Goal: Book appointment/travel/reservation

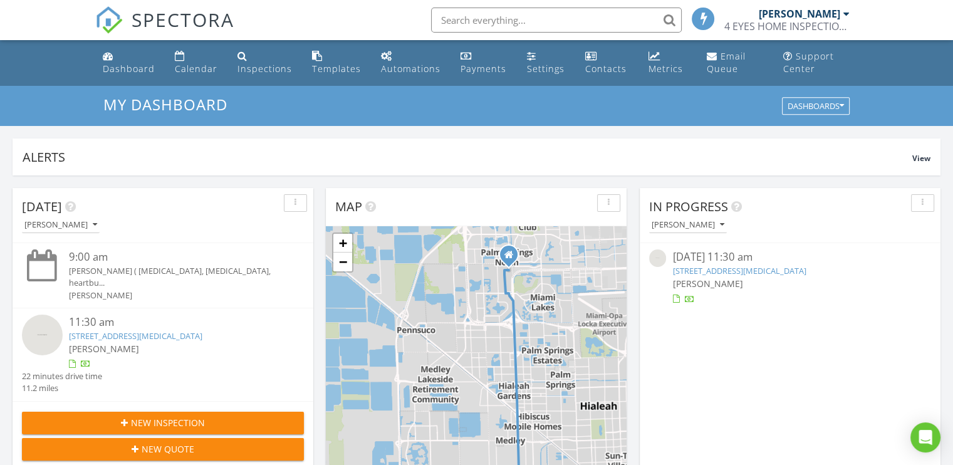
click at [51, 322] on img at bounding box center [42, 335] width 41 height 41
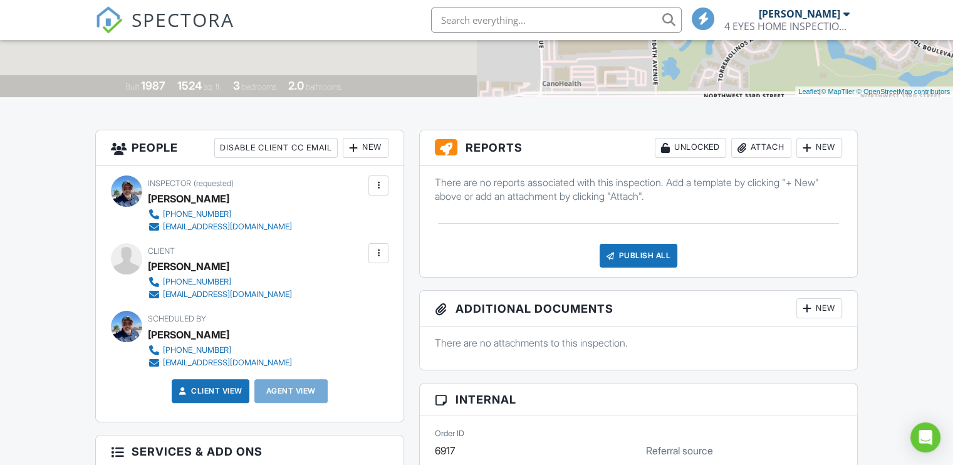
click at [757, 146] on div "Attach" at bounding box center [761, 148] width 60 height 20
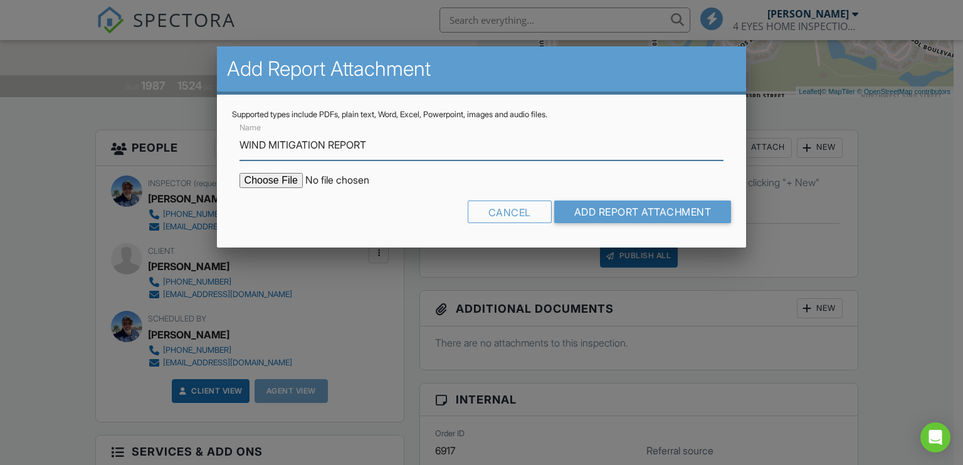
type input "WIND MITIGATION REPORT"
click at [254, 180] on input "file" at bounding box center [345, 180] width 213 height 15
type input "C:\fakepath\WMFCOLOMBIFINAL.pdf"
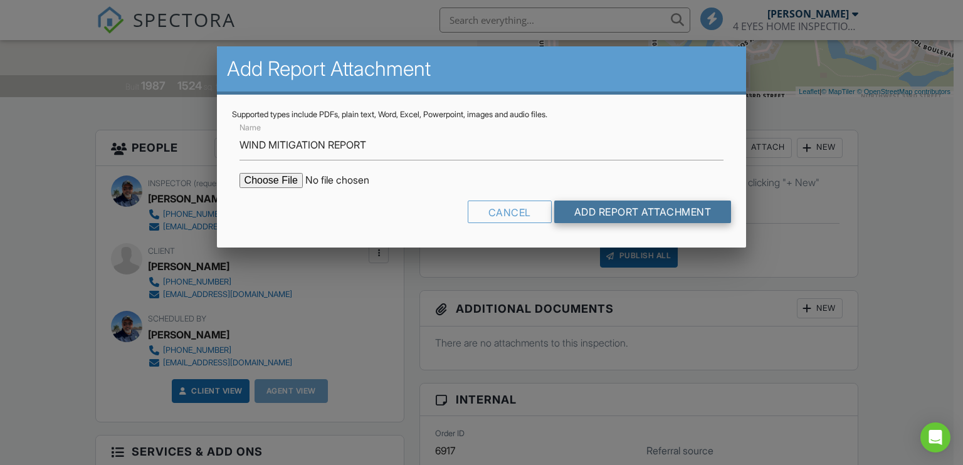
click at [619, 212] on input "Add Report Attachment" at bounding box center [642, 212] width 177 height 23
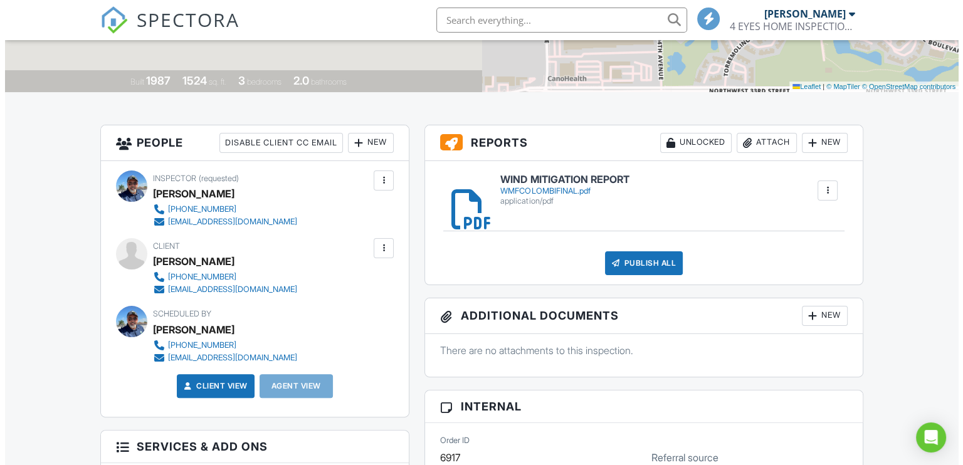
scroll to position [188, 0]
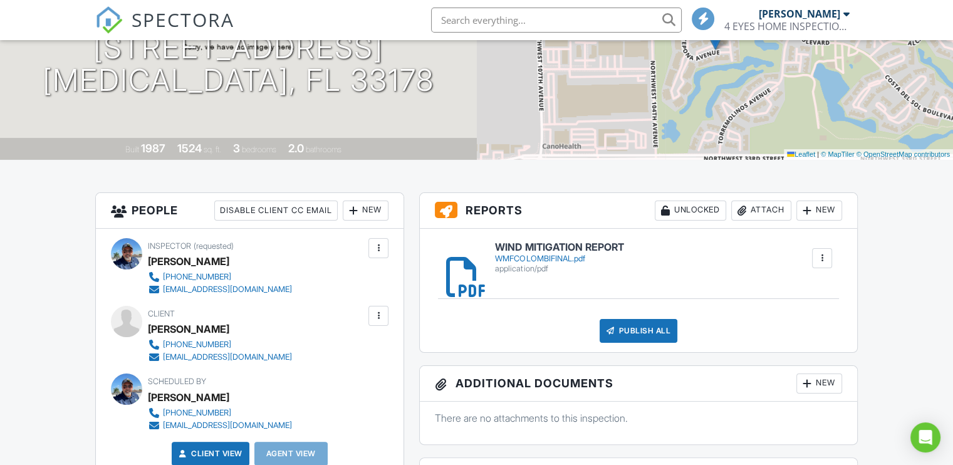
click at [633, 332] on div "Publish All" at bounding box center [639, 331] width 78 height 24
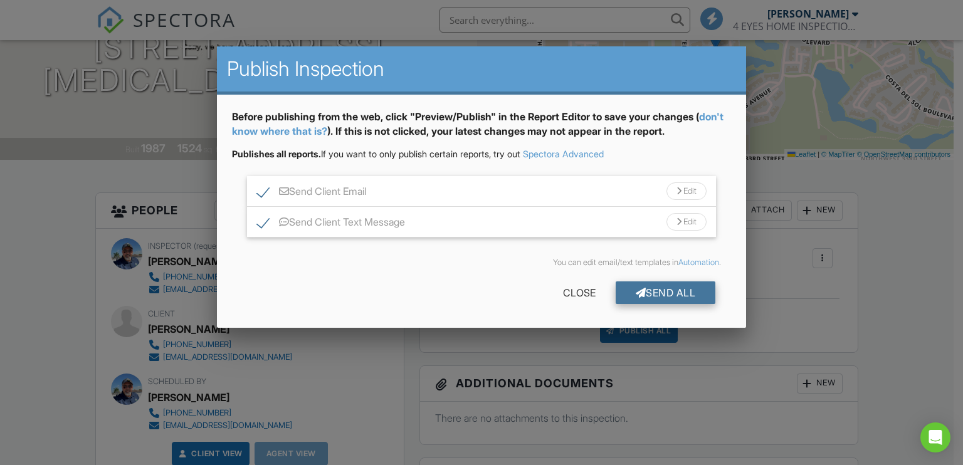
click at [651, 296] on div "Send All" at bounding box center [666, 292] width 100 height 23
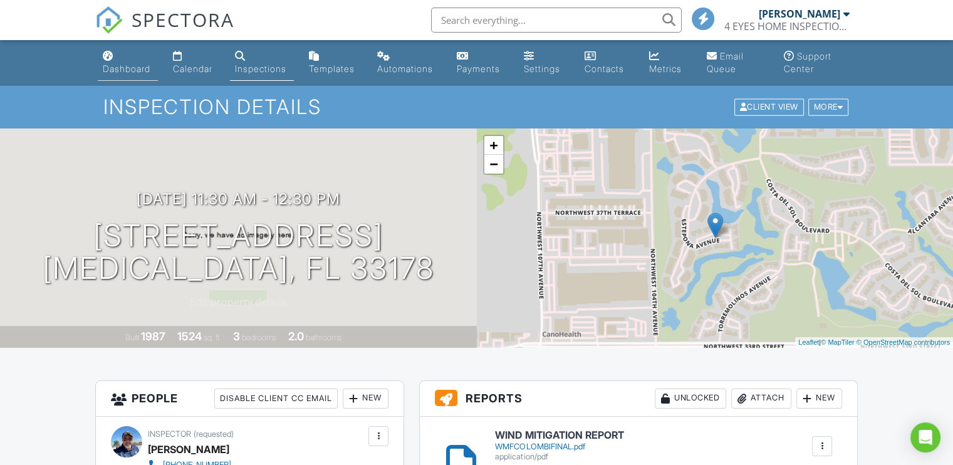
click at [131, 72] on div "Dashboard" at bounding box center [127, 68] width 48 height 11
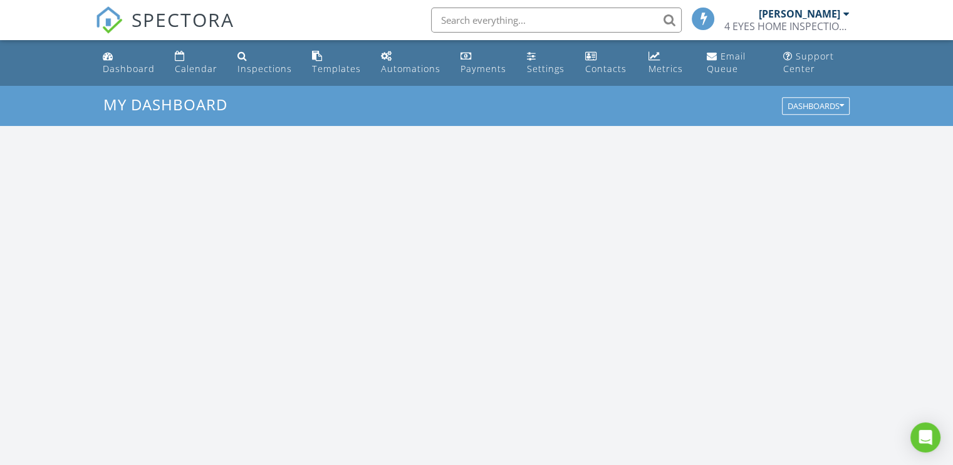
scroll to position [1160, 973]
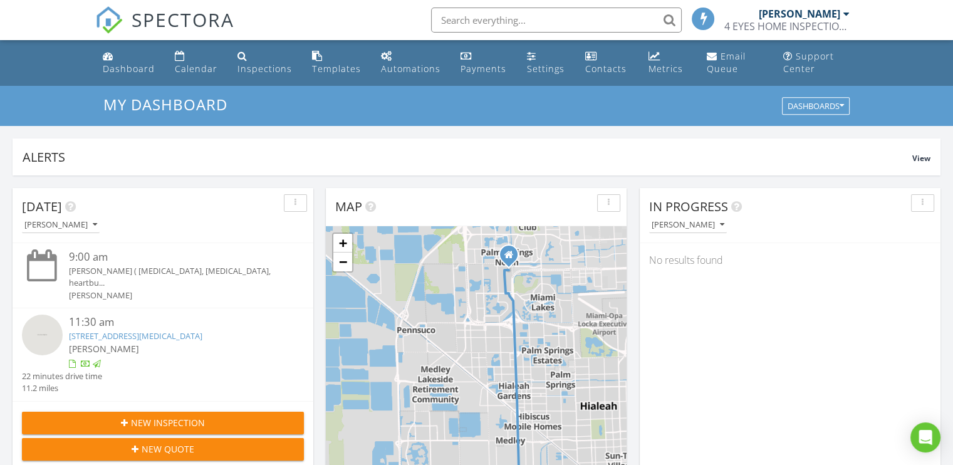
click at [134, 416] on span "New Inspection" at bounding box center [168, 422] width 74 height 13
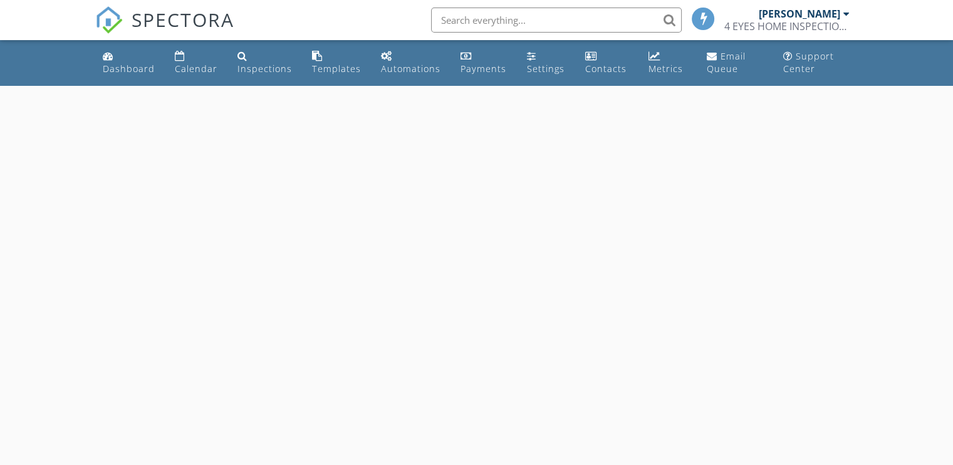
select select "7"
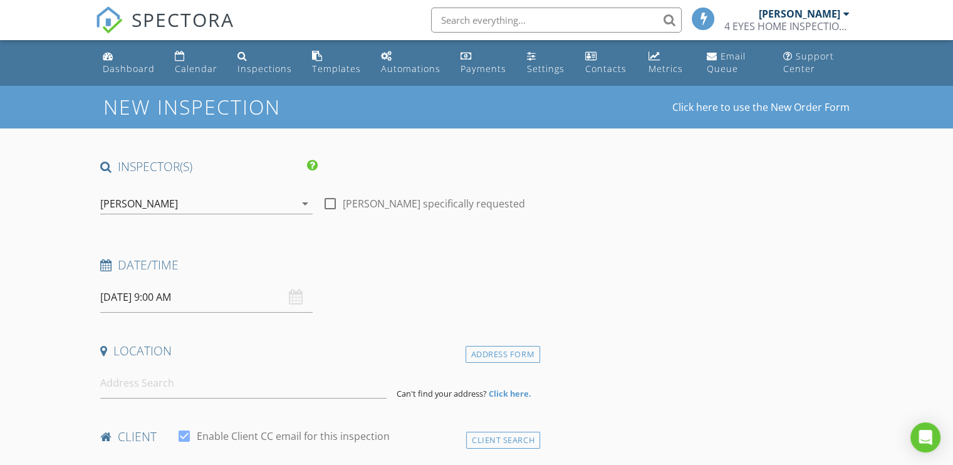
click at [155, 300] on input "[DATE] 9:00 AM" at bounding box center [206, 297] width 212 height 31
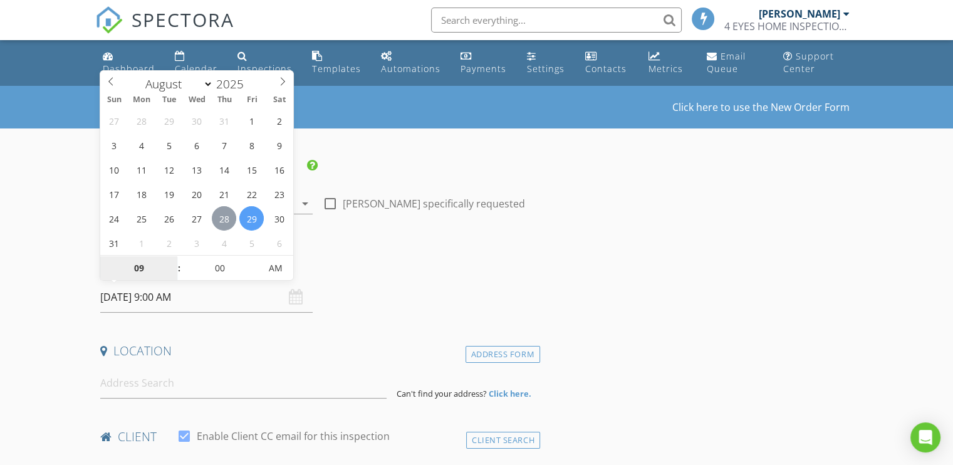
type input "[DATE] 9:00 AM"
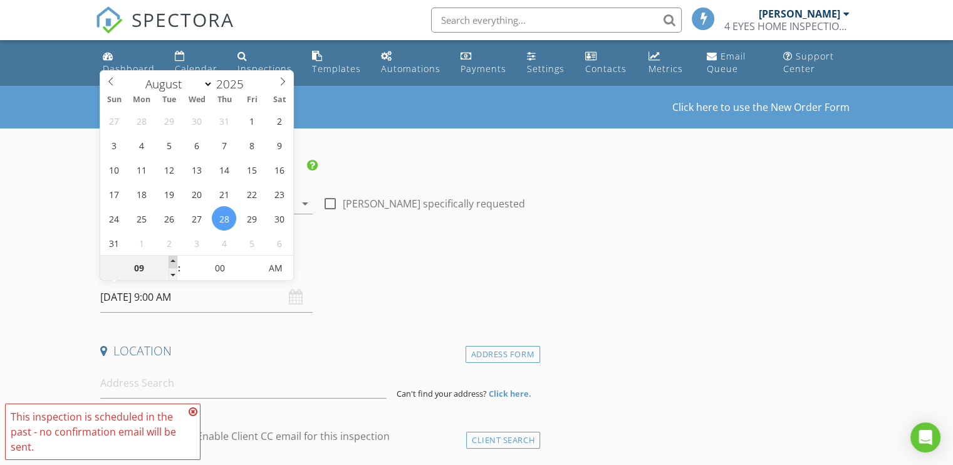
type input "10"
type input "[DATE] 10:00 AM"
click at [175, 260] on span at bounding box center [173, 262] width 9 height 13
type input "11"
type input "08/28/2025 11:00 AM"
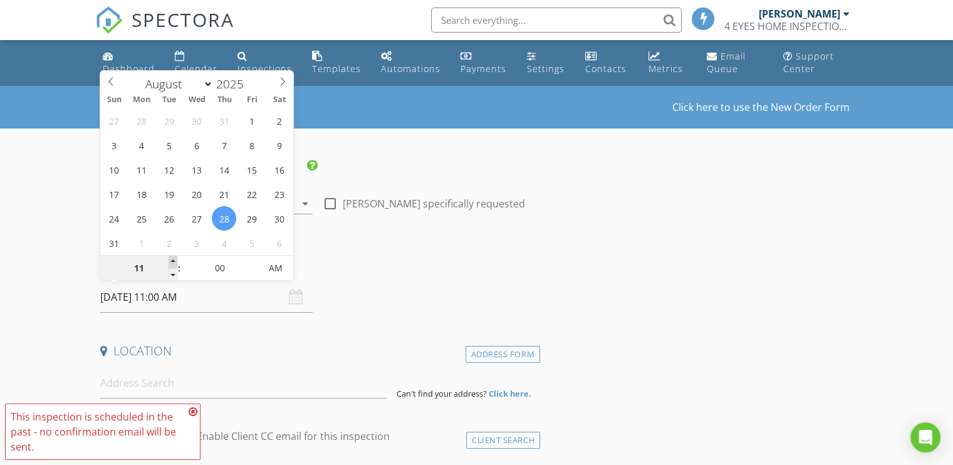
click at [175, 260] on span at bounding box center [173, 262] width 9 height 13
type input "12"
type input "08/28/2025 12:00 PM"
click at [175, 260] on span at bounding box center [173, 262] width 9 height 13
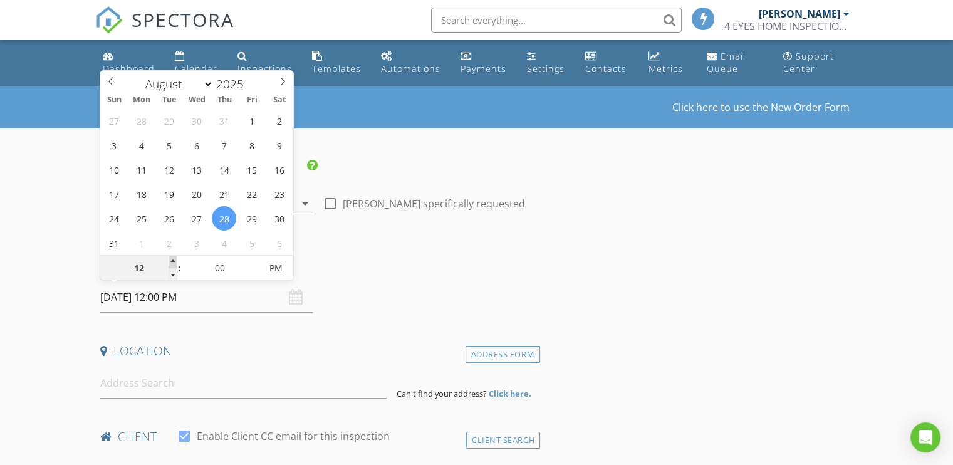
type input "01"
type input "08/28/2025 1:00 PM"
click at [175, 260] on span at bounding box center [173, 262] width 9 height 13
type input "05"
type input "08/28/2025 1:05 PM"
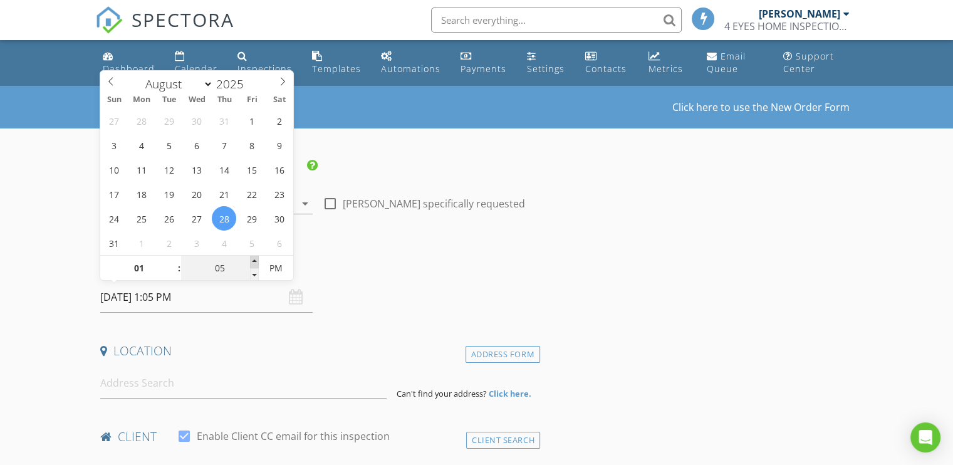
click at [252, 258] on span at bounding box center [254, 262] width 9 height 13
type input "10"
type input "08/28/2025 1:10 PM"
click at [252, 258] on span at bounding box center [254, 262] width 9 height 13
type input "15"
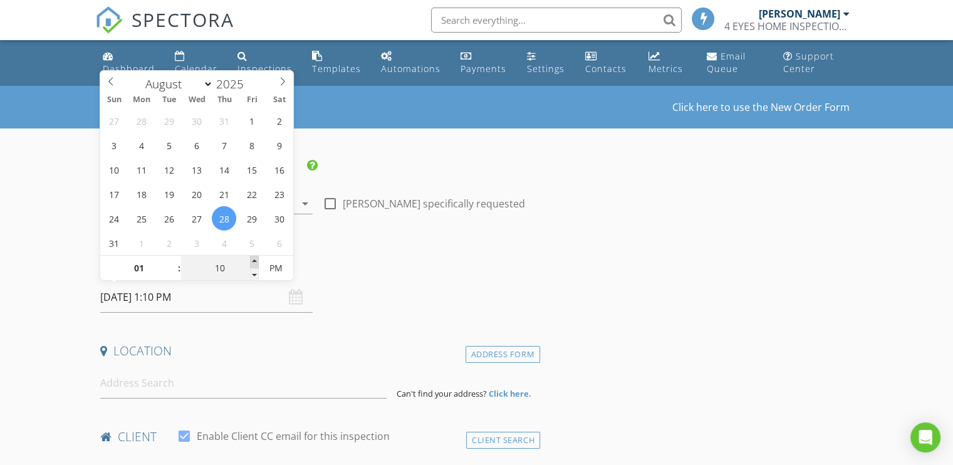
type input "08/28/2025 1:15 PM"
click at [252, 258] on span at bounding box center [254, 262] width 9 height 13
type input "20"
type input "08/28/2025 1:20 PM"
click at [252, 258] on span at bounding box center [254, 262] width 9 height 13
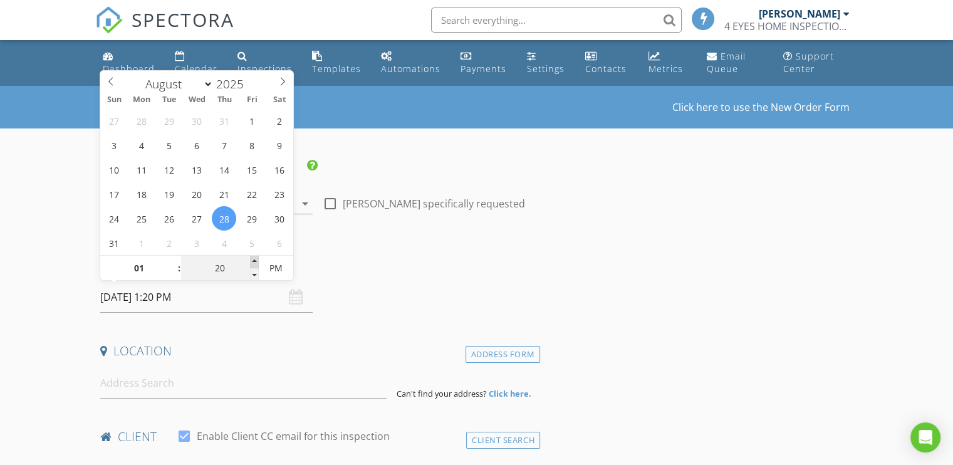
type input "25"
type input "08/28/2025 1:25 PM"
click at [252, 258] on span at bounding box center [254, 262] width 9 height 13
type input "30"
type input "[DATE] 1:30 PM"
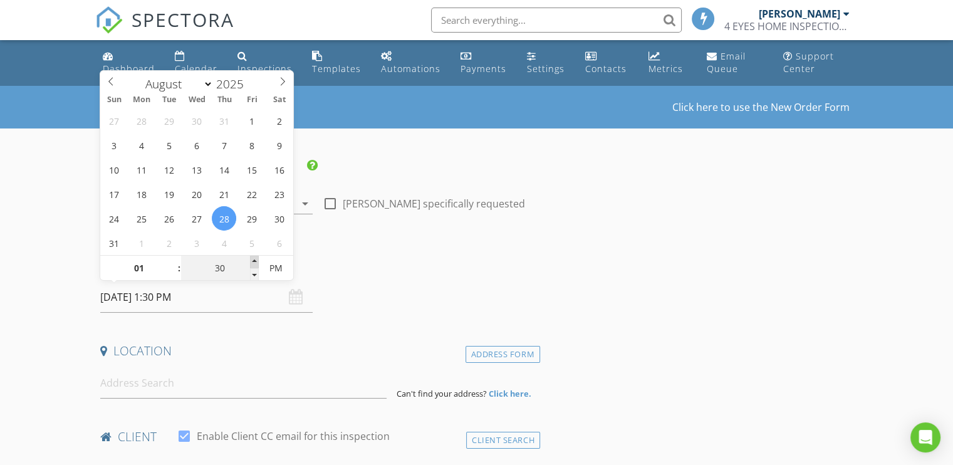
click at [252, 258] on span at bounding box center [254, 262] width 9 height 13
click at [207, 345] on h4 "Location" at bounding box center [317, 351] width 435 height 16
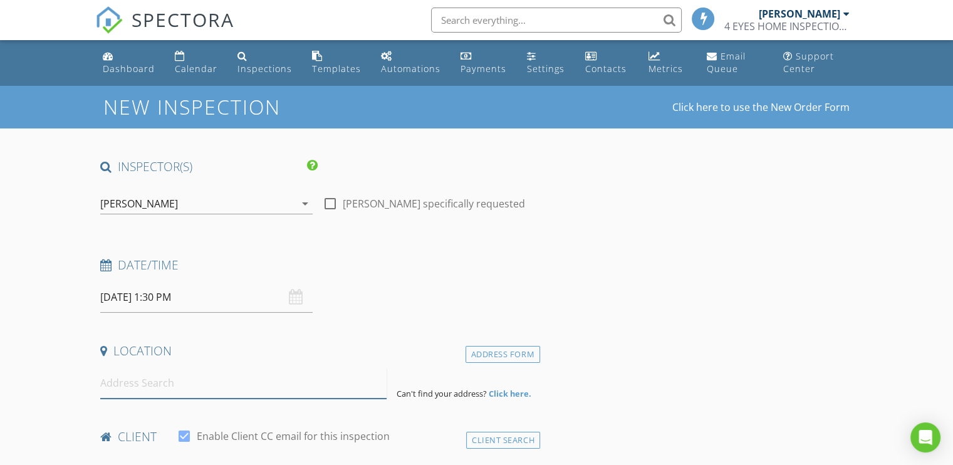
click at [156, 387] on input at bounding box center [243, 383] width 286 height 31
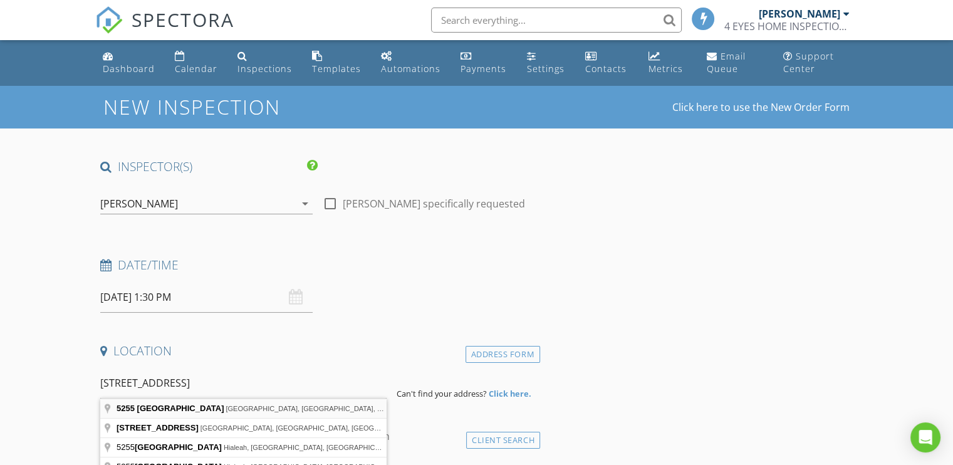
type input "5255 Northwest 117th Avenue, Coral Springs, FL, USA"
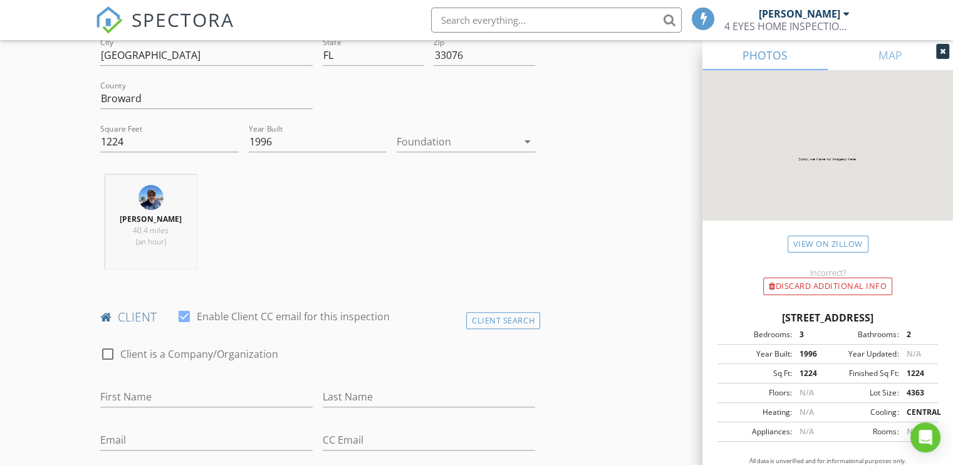
scroll to position [439, 0]
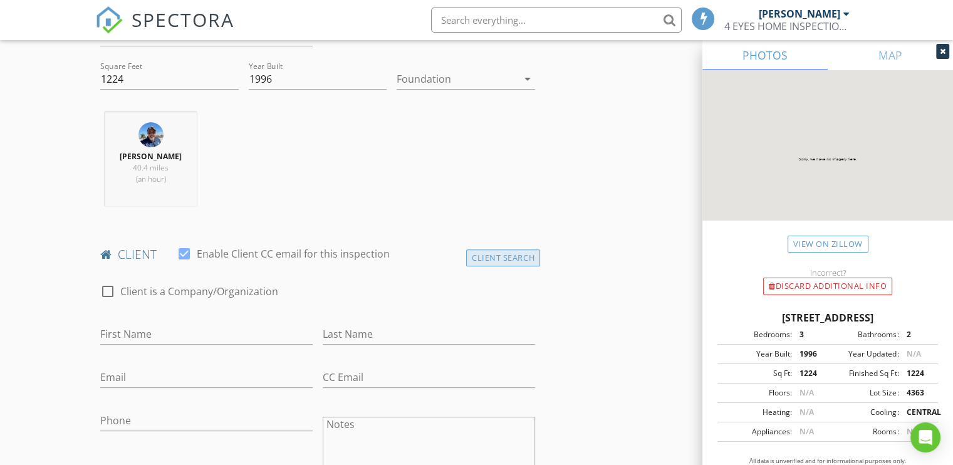
click at [485, 262] on div "Client Search" at bounding box center [503, 257] width 74 height 17
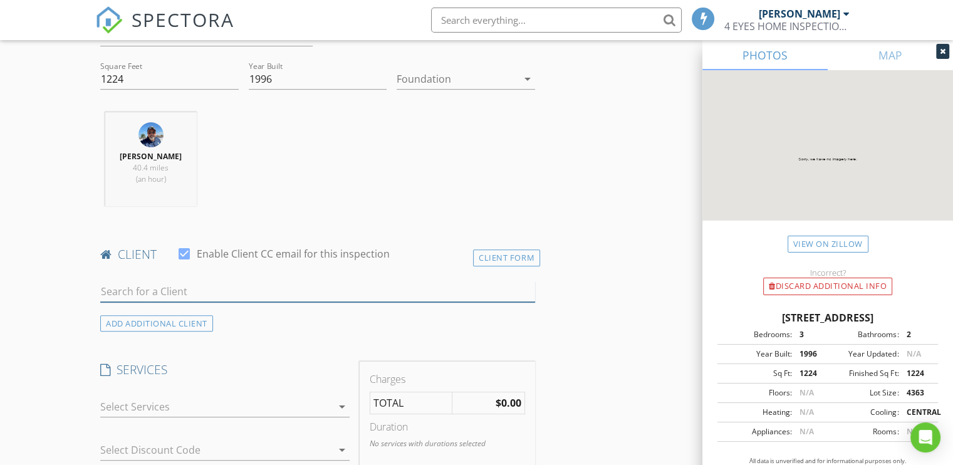
click at [190, 294] on input "text" at bounding box center [317, 291] width 435 height 21
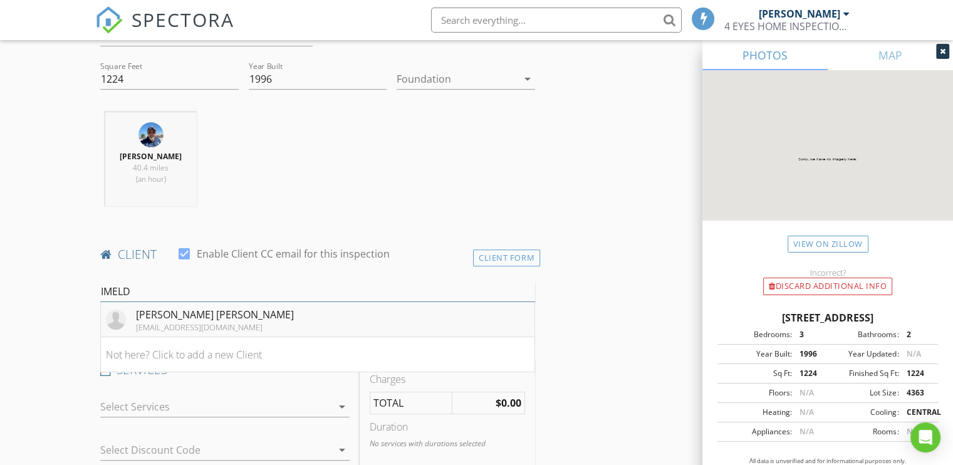
type input "IMELD"
click at [195, 315] on div "[PERSON_NAME] [PERSON_NAME]" at bounding box center [215, 314] width 158 height 15
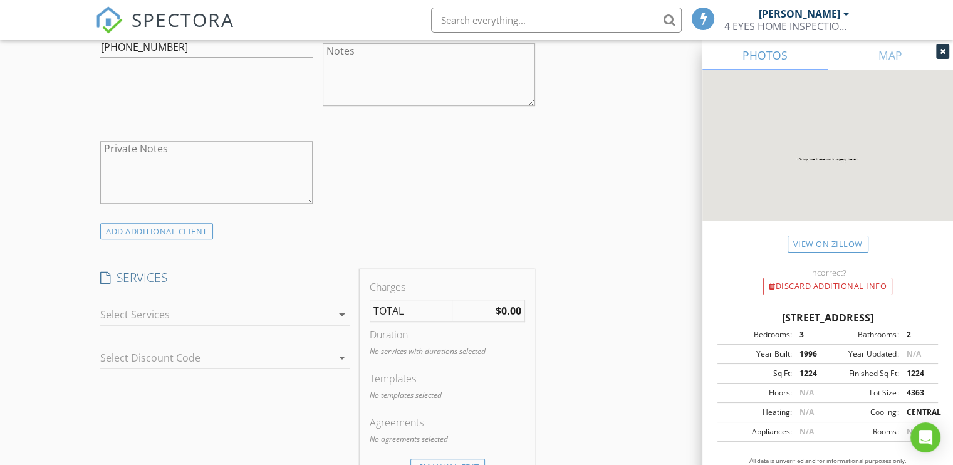
scroll to position [815, 0]
click at [132, 310] on div at bounding box center [216, 312] width 232 height 20
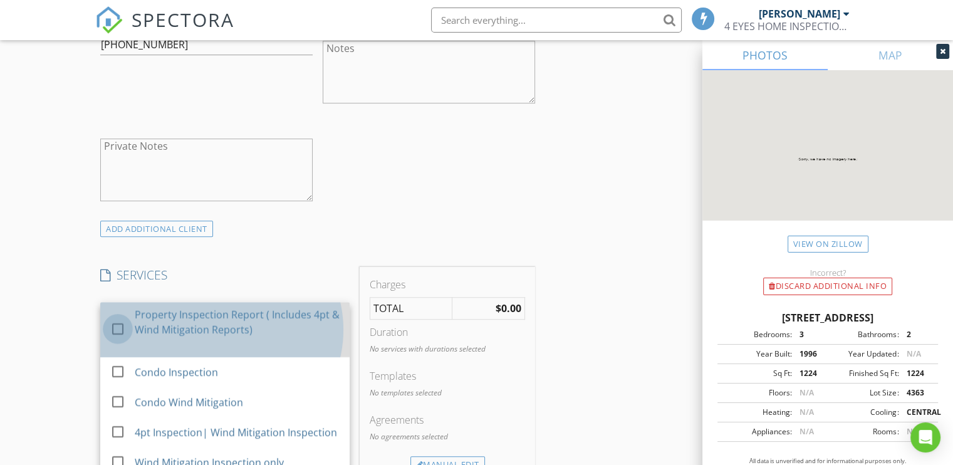
click at [119, 329] on div at bounding box center [117, 328] width 21 height 21
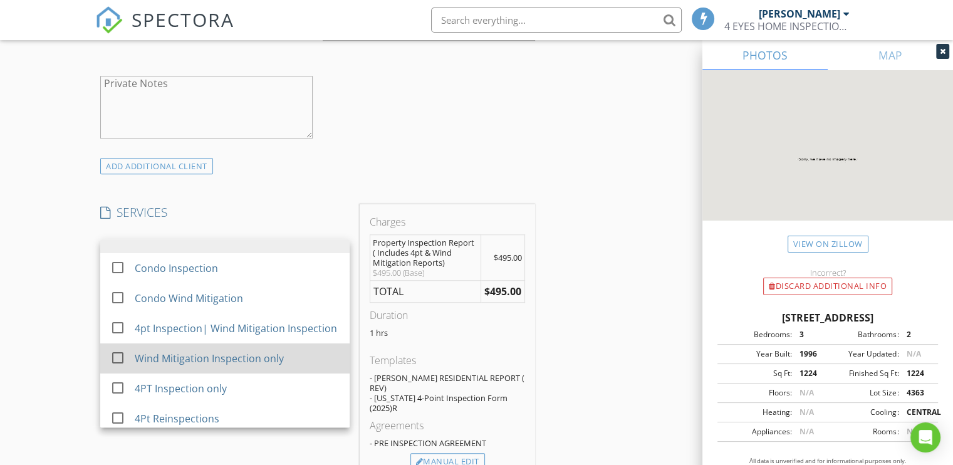
scroll to position [63, 0]
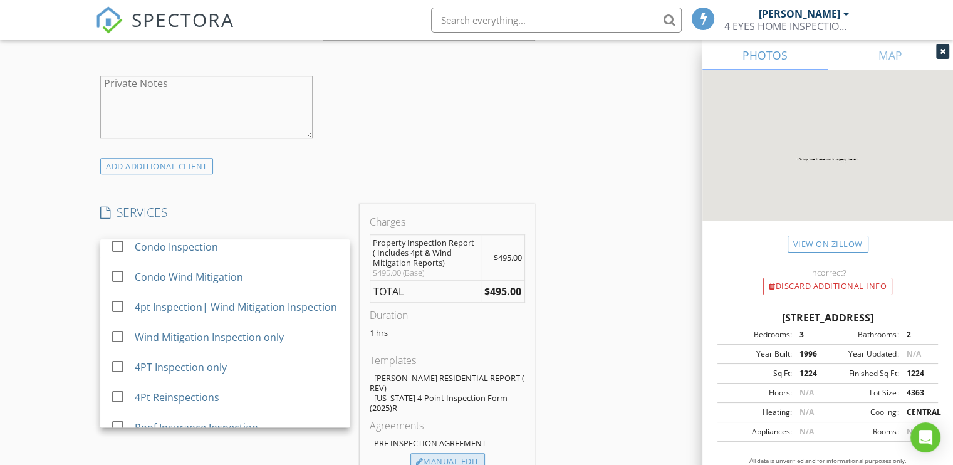
click at [456, 453] on div "Manual Edit" at bounding box center [448, 462] width 75 height 18
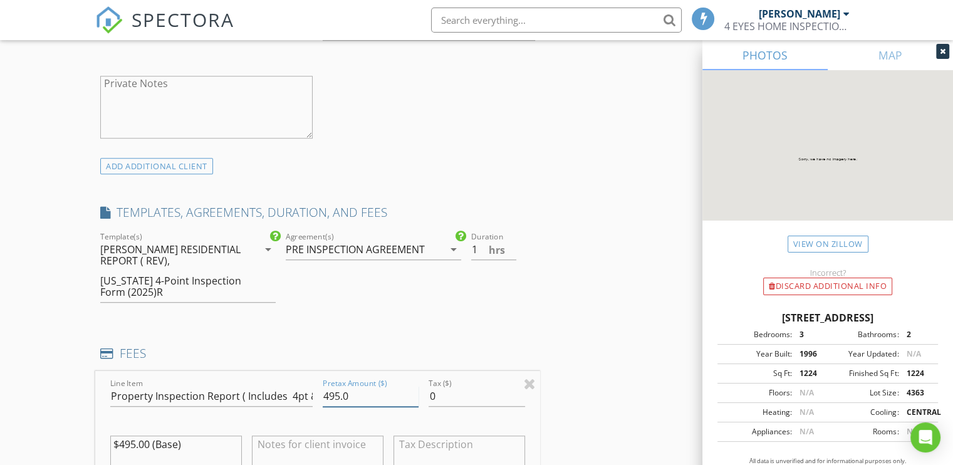
drag, startPoint x: 349, startPoint y: 394, endPoint x: 326, endPoint y: 394, distance: 23.2
click at [326, 394] on input "495.0" at bounding box center [371, 396] width 96 height 21
type input "450.00"
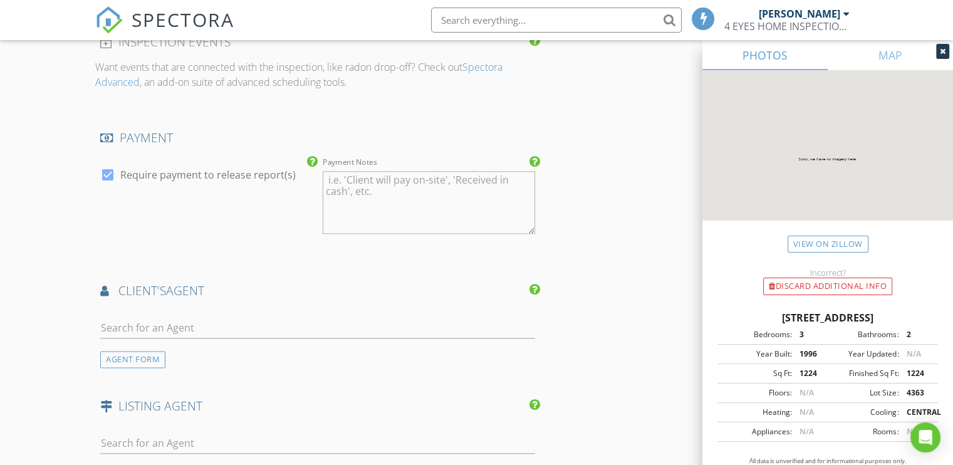
scroll to position [1504, 0]
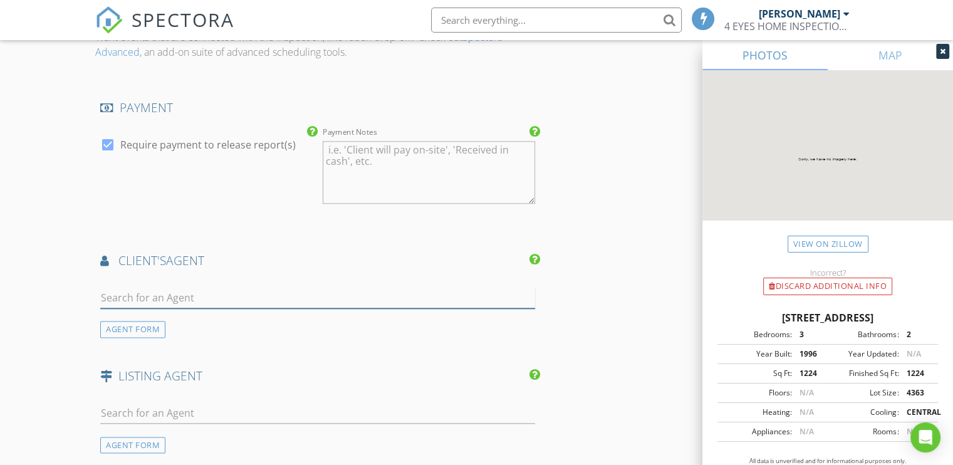
click at [137, 295] on input "text" at bounding box center [317, 298] width 435 height 21
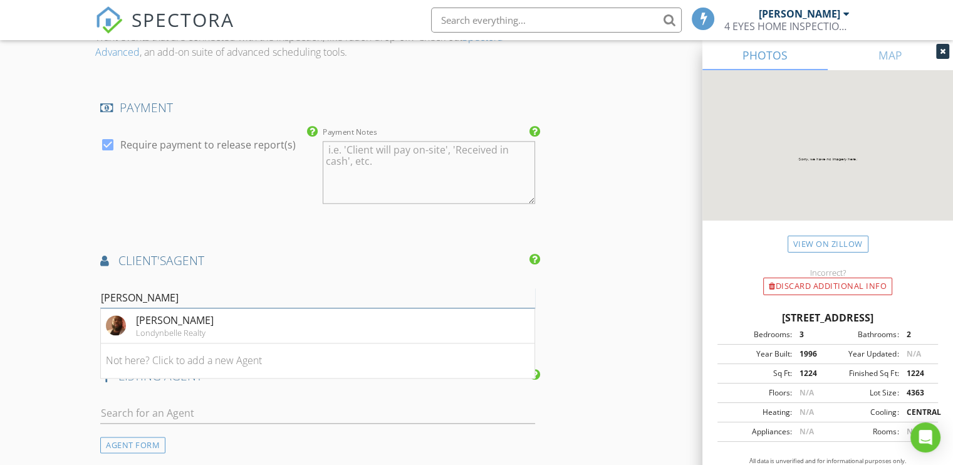
type input "HEROLD"
click at [147, 320] on div "HEROLD PIERRE" at bounding box center [175, 320] width 78 height 15
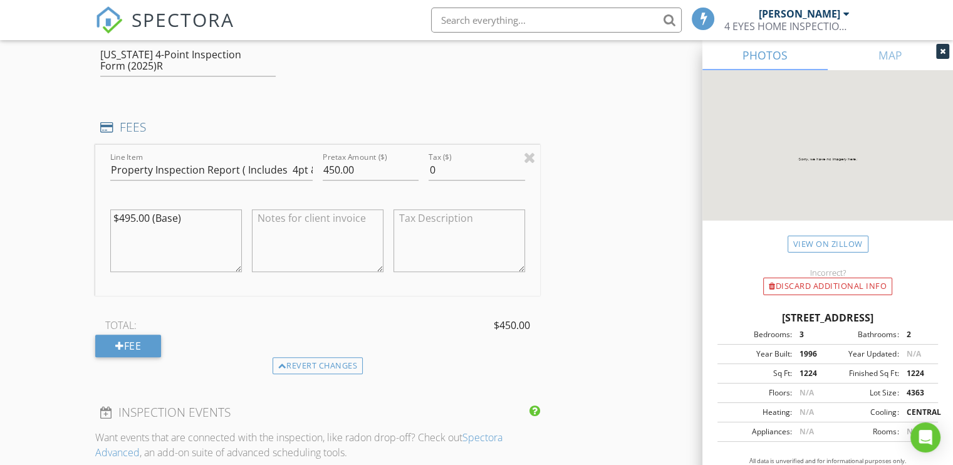
scroll to position [1003, 0]
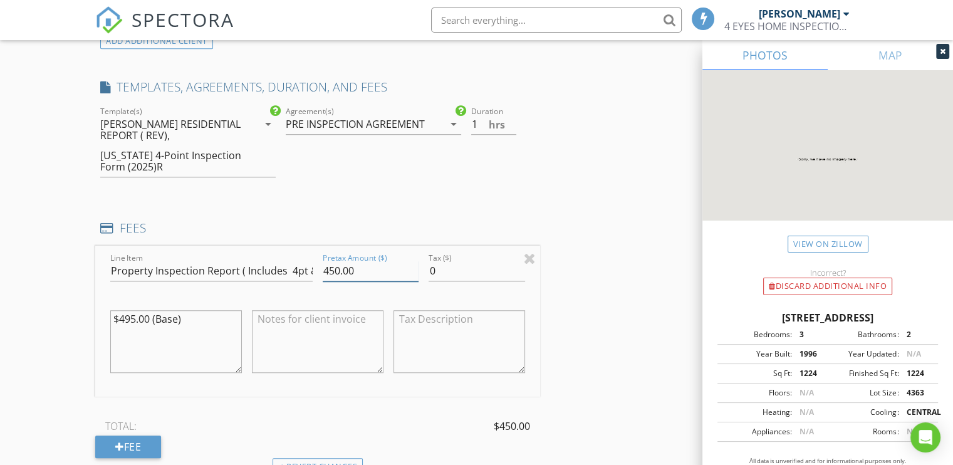
click at [338, 270] on input "450.00" at bounding box center [371, 271] width 96 height 21
type input "470.00"
click at [604, 195] on div "INSPECTOR(S) check_box Henry Barrios PRIMARY Henry Barrios arrow_drop_down chec…" at bounding box center [476, 437] width 763 height 2563
click at [55, 317] on div "New Inspection Click here to use the New Order Form INSPECTOR(S) check_box Henr…" at bounding box center [476, 416] width 953 height 2666
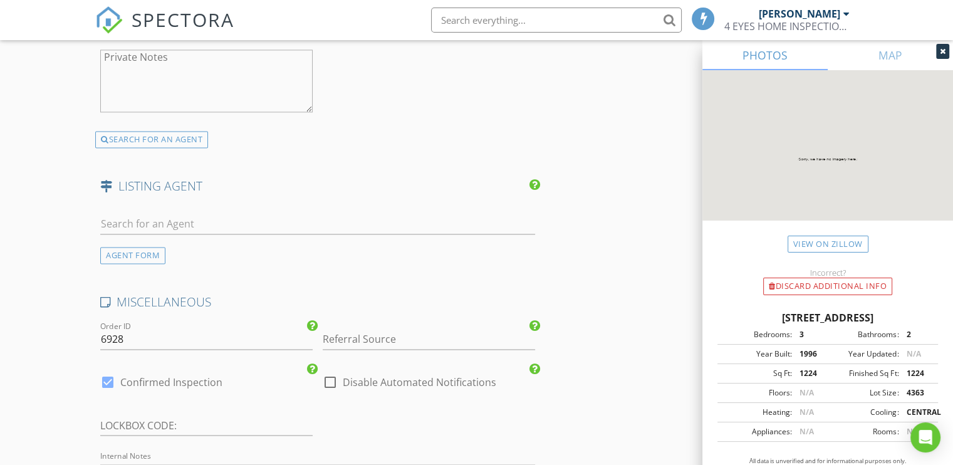
scroll to position [2006, 0]
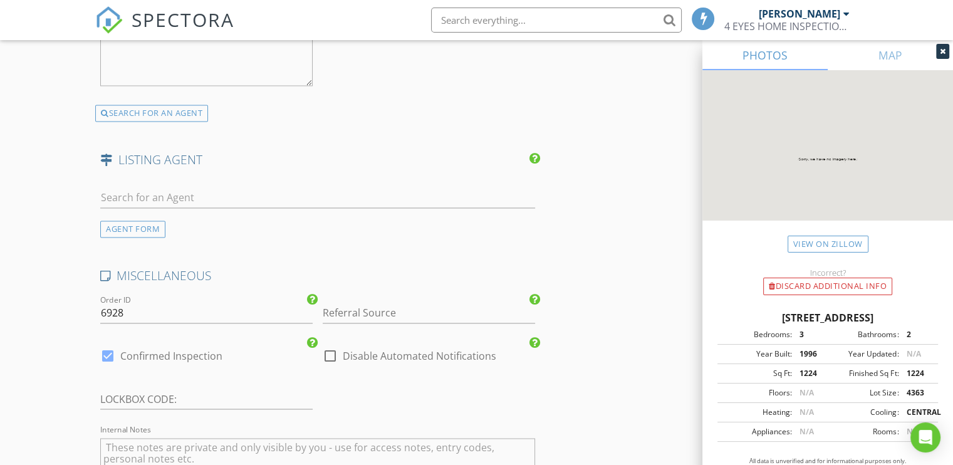
click at [110, 350] on div at bounding box center [107, 355] width 21 height 21
checkbox input "false"
checkbox input "true"
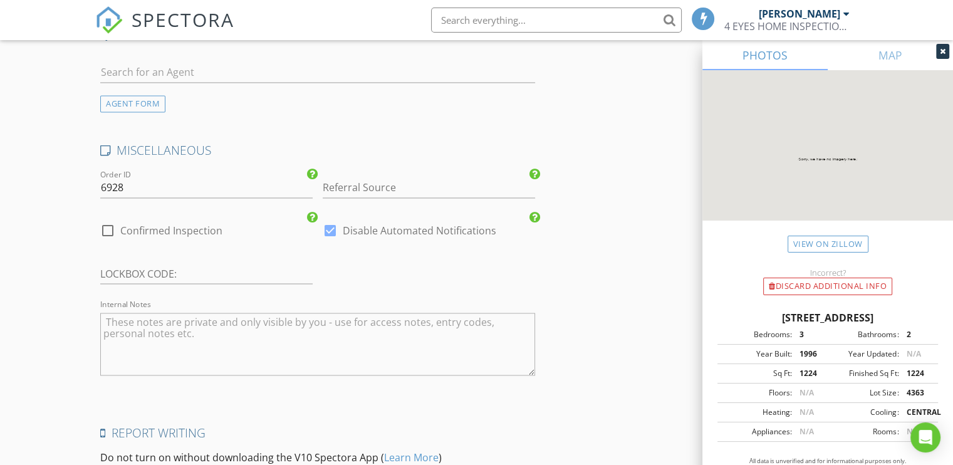
scroll to position [2282, 0]
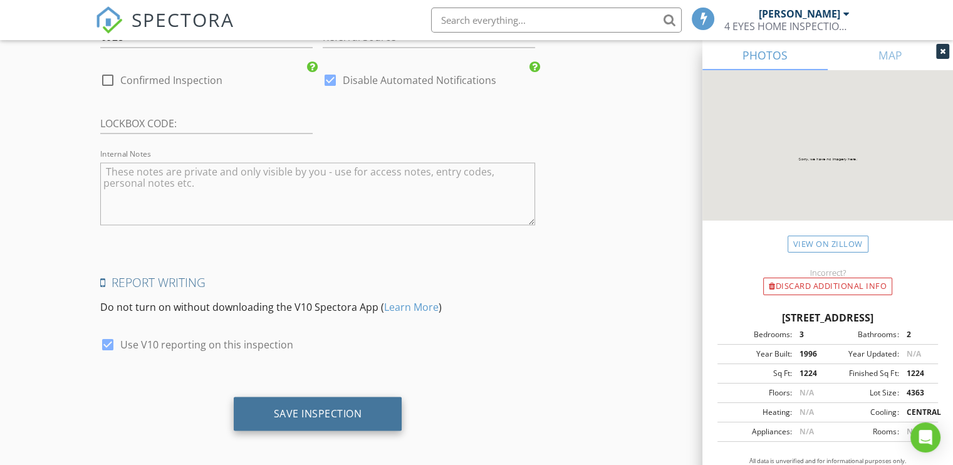
click at [295, 407] on div "Save Inspection" at bounding box center [318, 413] width 88 height 13
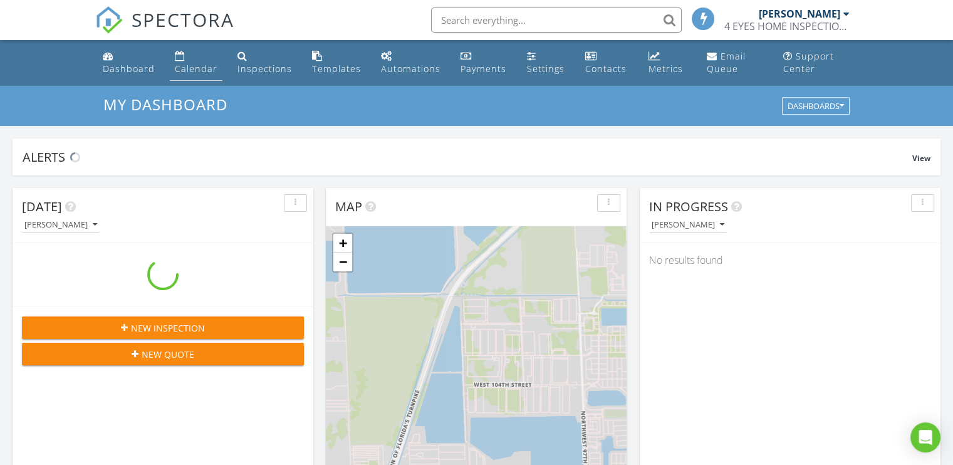
scroll to position [1160, 973]
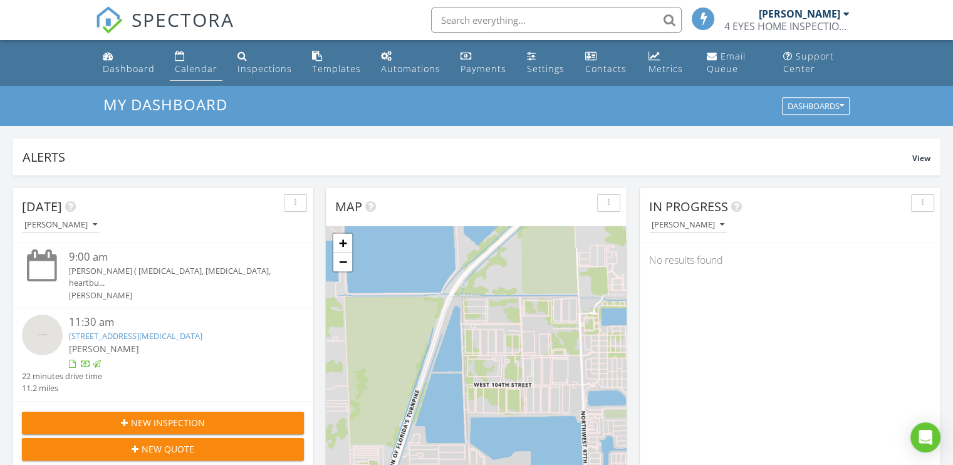
click at [191, 64] on div "Calendar" at bounding box center [196, 69] width 43 height 12
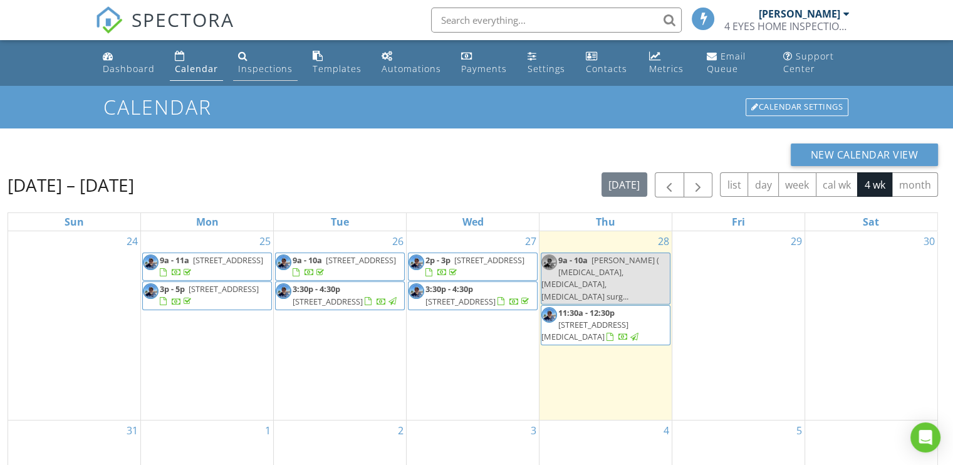
click at [259, 63] on div "Inspections" at bounding box center [265, 69] width 55 height 12
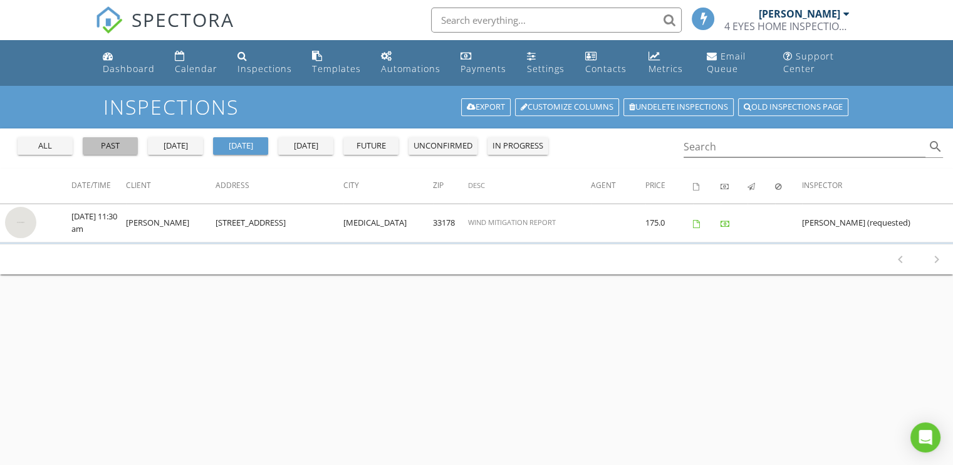
click at [120, 144] on div "past" at bounding box center [110, 146] width 45 height 13
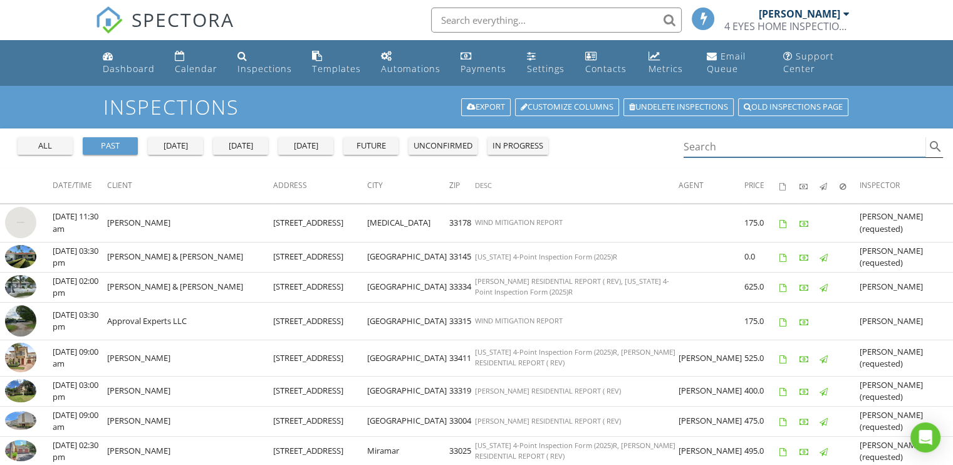
click at [705, 149] on input "Search" at bounding box center [805, 147] width 243 height 21
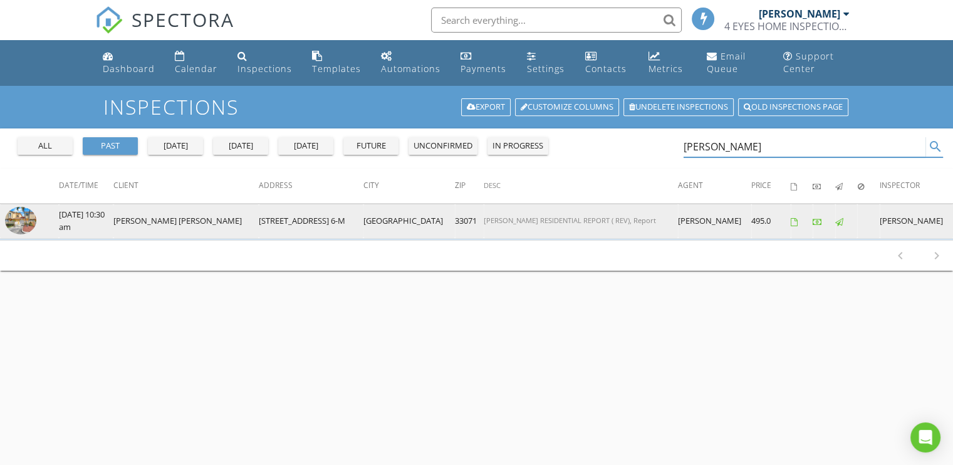
type input "[PERSON_NAME]"
click at [25, 224] on img at bounding box center [20, 221] width 31 height 28
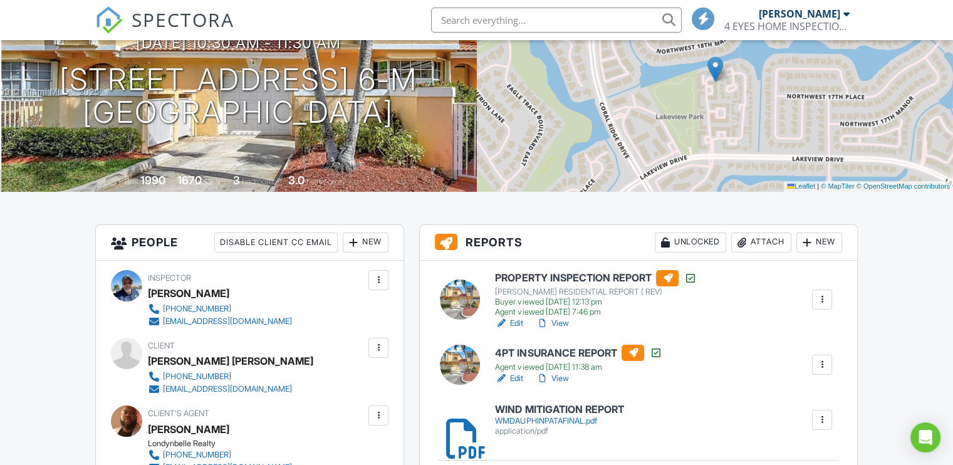
scroll to position [188, 0]
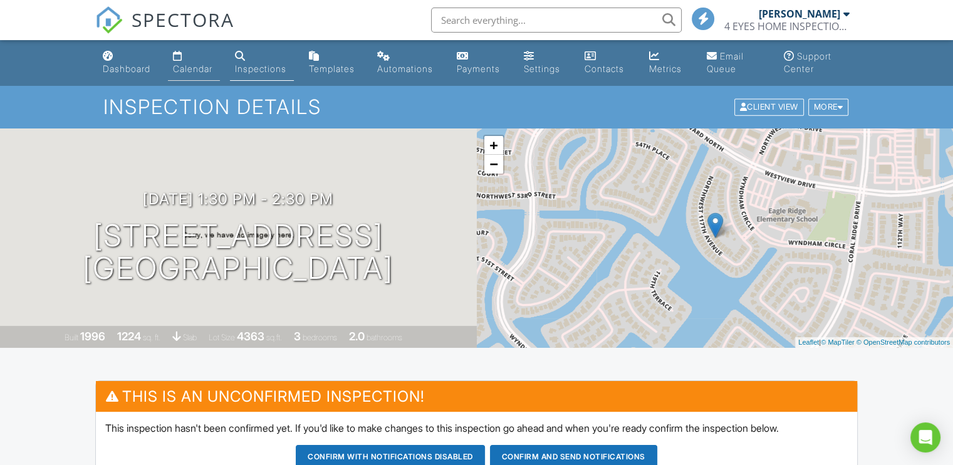
click at [194, 70] on div "Calendar" at bounding box center [192, 68] width 39 height 11
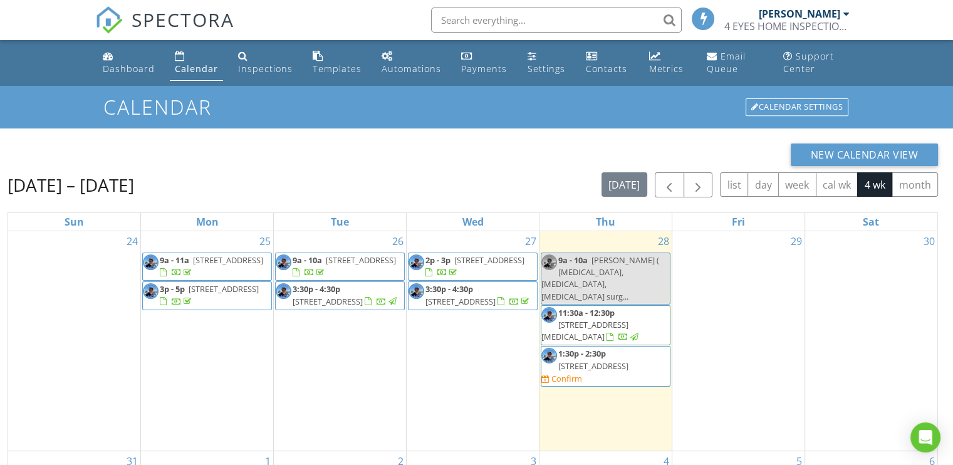
click at [600, 360] on span "[STREET_ADDRESS]" at bounding box center [593, 365] width 70 height 11
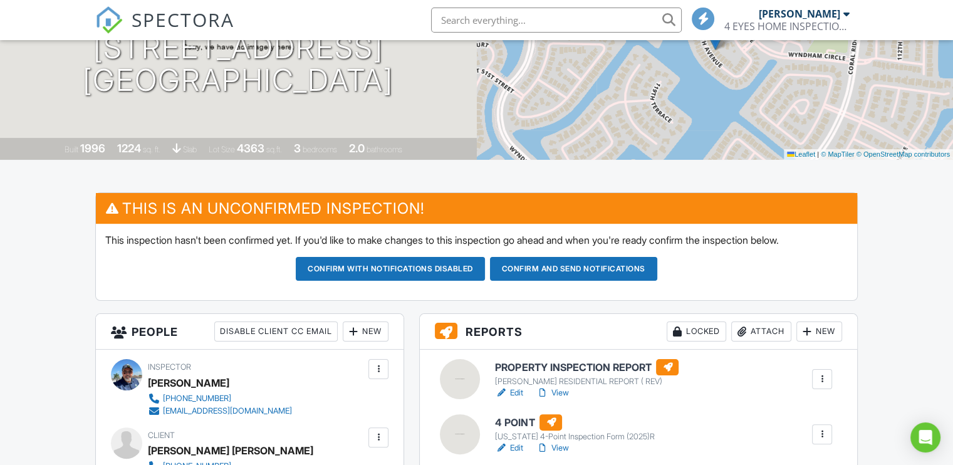
scroll to position [251, 0]
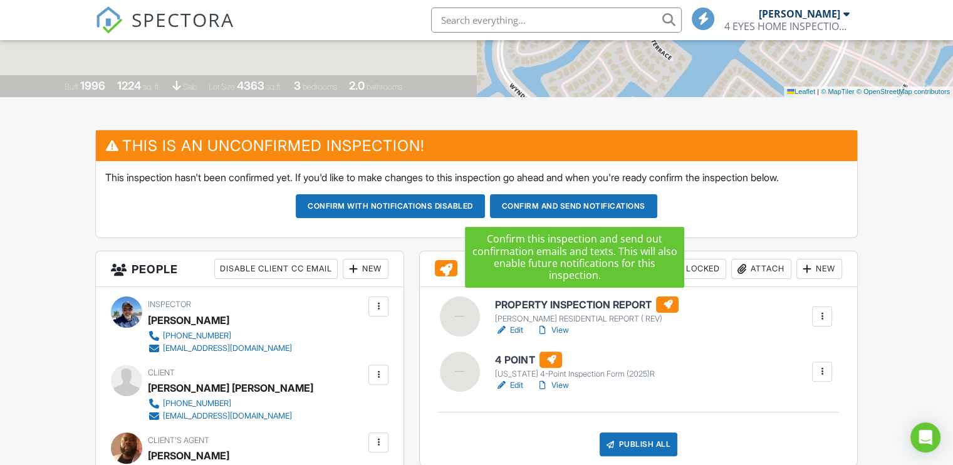
click at [485, 203] on button "Confirm and send notifications" at bounding box center [390, 206] width 189 height 24
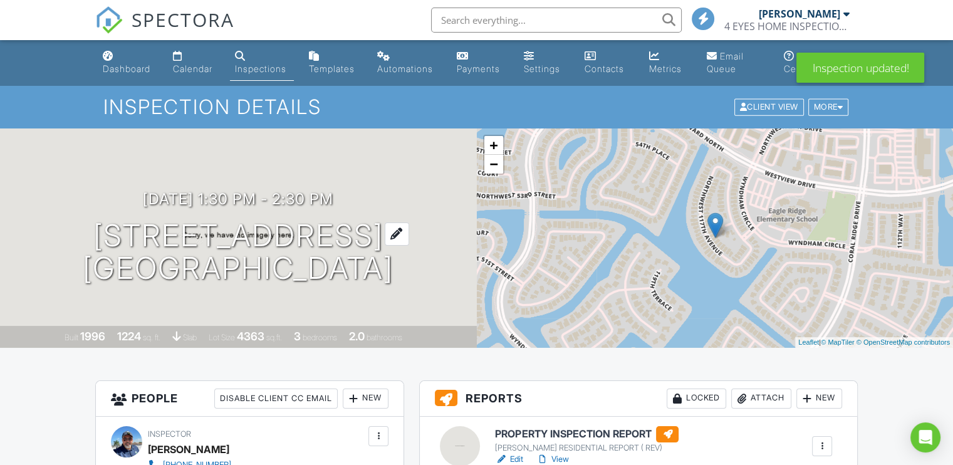
click at [194, 238] on h1 "[STREET_ADDRESS] [GEOGRAPHIC_DATA], [GEOGRAPHIC_DATA]" at bounding box center [238, 252] width 311 height 66
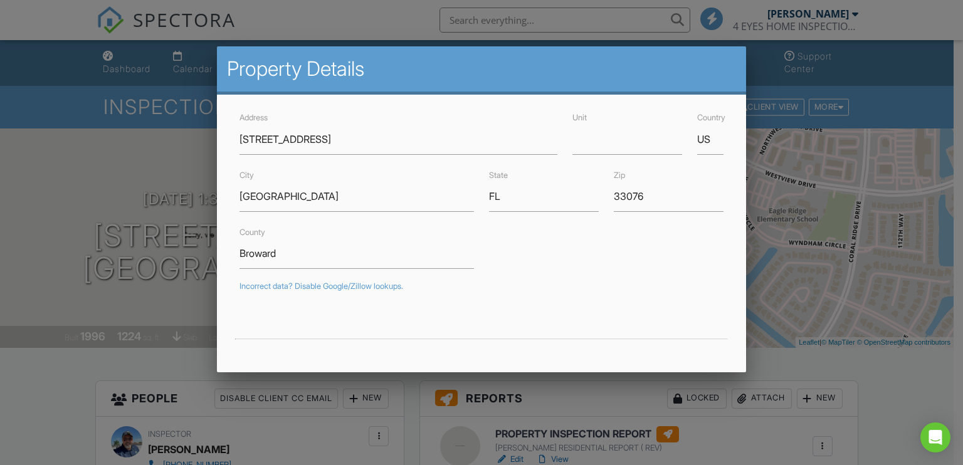
click at [183, 164] on div at bounding box center [481, 228] width 963 height 582
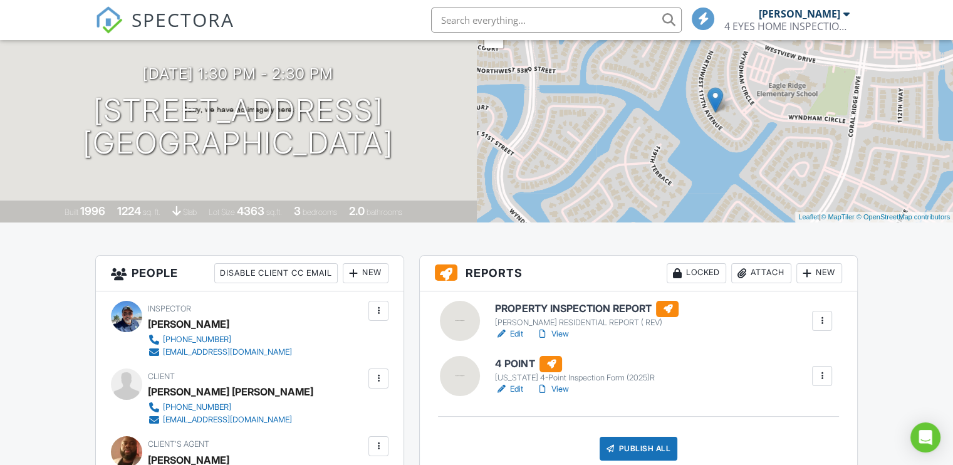
scroll to position [188, 0]
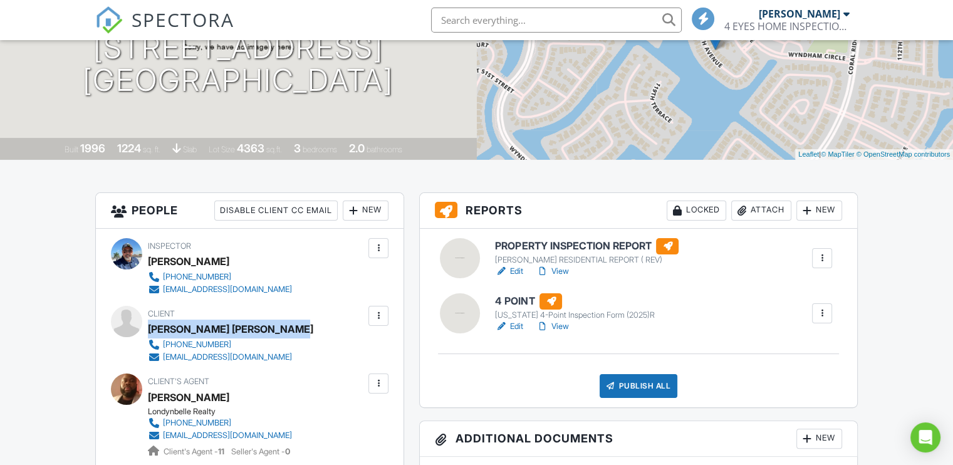
drag, startPoint x: 287, startPoint y: 330, endPoint x: 148, endPoint y: 331, distance: 139.2
click at [148, 331] on div "Client Imelda Dauphin Myriah Pata 954-404-2408 imeldaisidor05@gmail.com" at bounding box center [256, 335] width 216 height 58
copy div "Imelda Dauphin Myriah Pata"
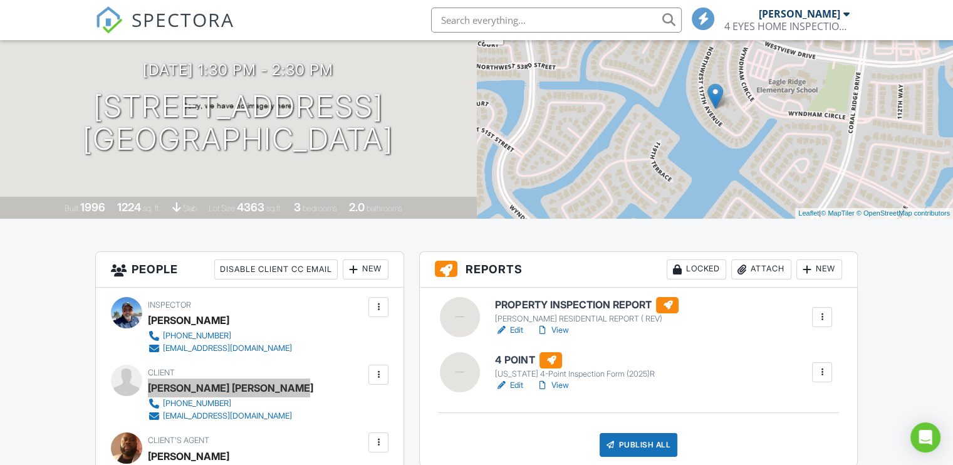
scroll to position [63, 0]
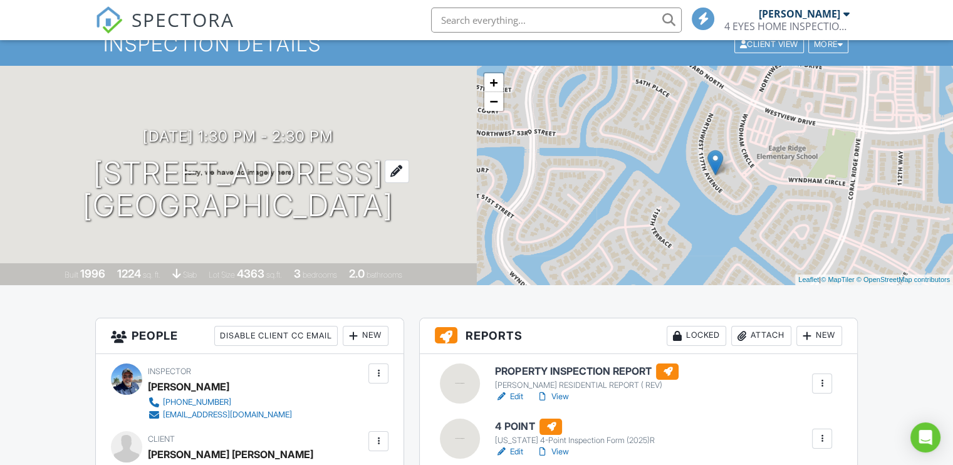
click at [226, 174] on h1 "5255 NW 117th Ave Coral Springs, FL 33076" at bounding box center [238, 190] width 311 height 66
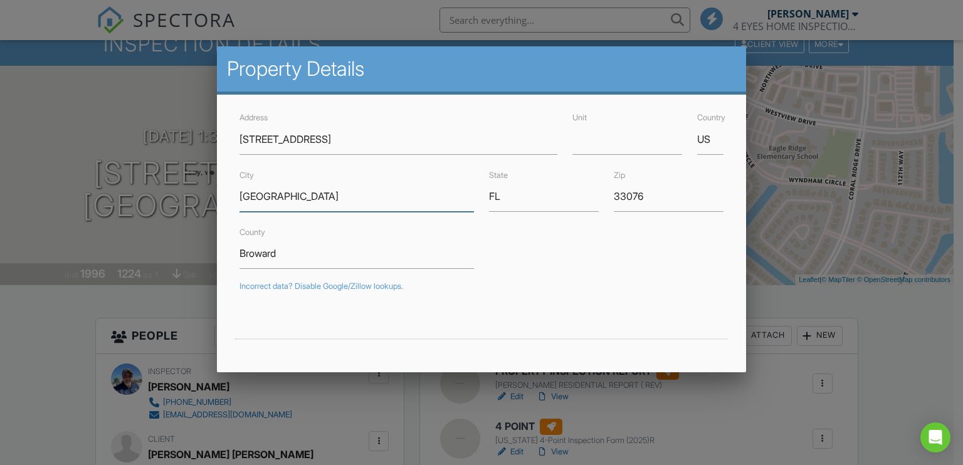
drag, startPoint x: 317, startPoint y: 199, endPoint x: 221, endPoint y: 191, distance: 96.9
click at [223, 193] on div "Address 5255 NW 117th Ave Unit Country US City Coral Springs State FL Zip 33076…" at bounding box center [482, 384] width 530 height 579
drag, startPoint x: 288, startPoint y: 254, endPoint x: 203, endPoint y: 256, distance: 84.6
click at [118, 93] on div at bounding box center [481, 228] width 963 height 582
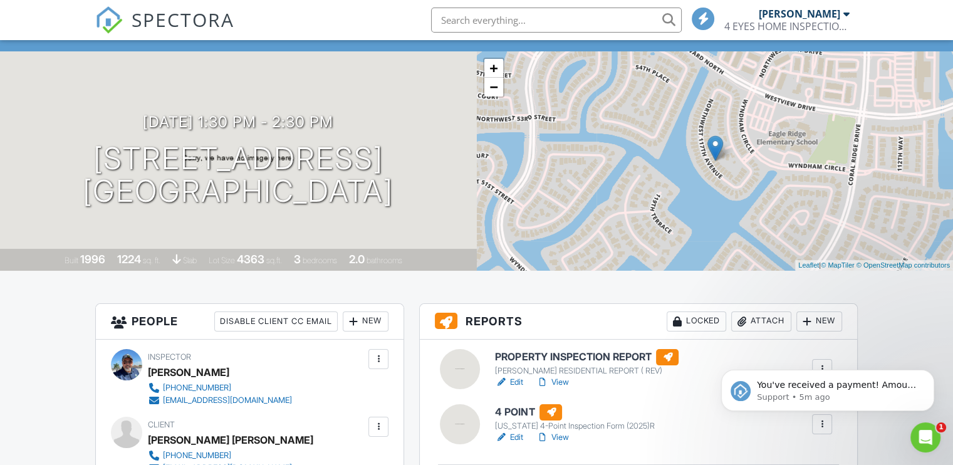
scroll to position [0, 0]
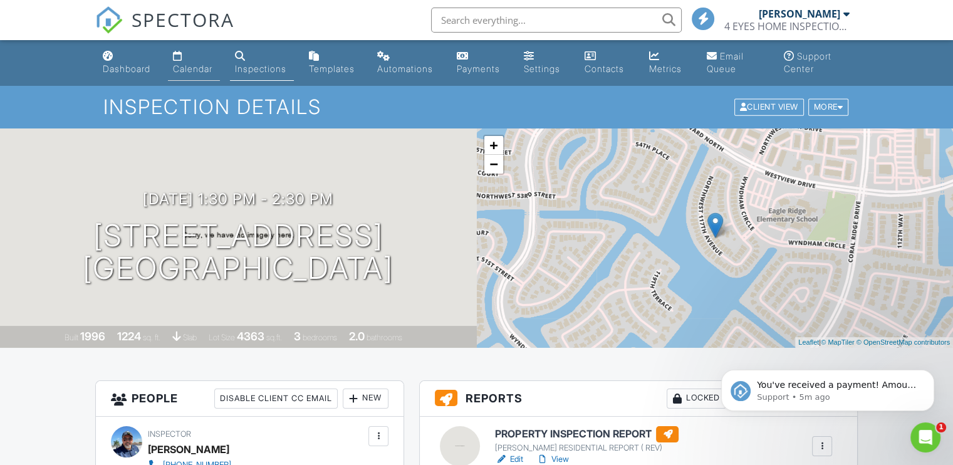
click at [188, 71] on div "Calendar" at bounding box center [192, 68] width 39 height 11
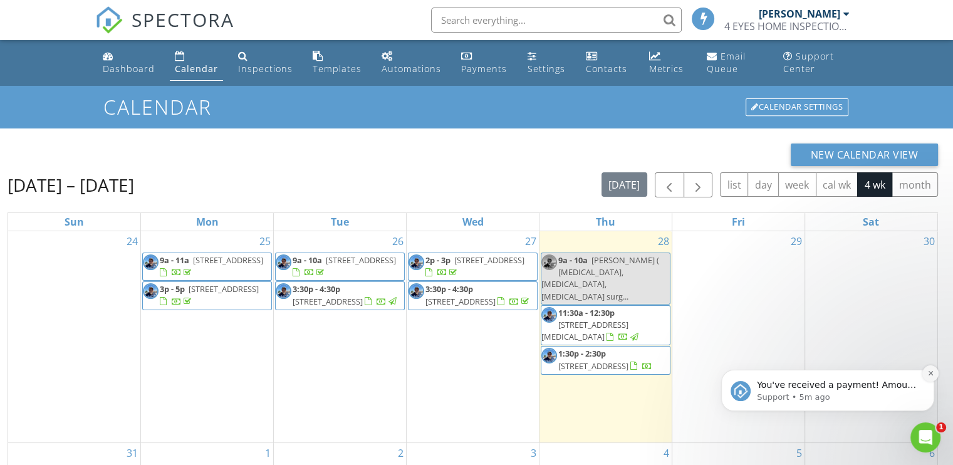
click at [934, 372] on icon "Dismiss notification" at bounding box center [931, 373] width 7 height 7
